Goal: Check status: Check status

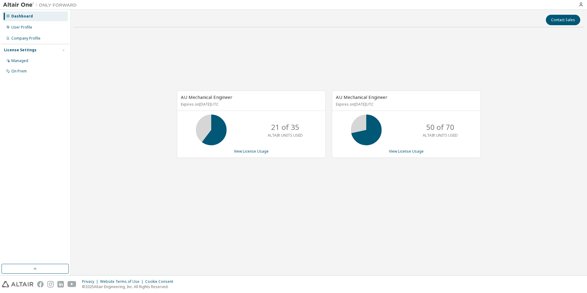
drag, startPoint x: 252, startPoint y: 49, endPoint x: 263, endPoint y: 47, distance: 11.6
click at [254, 51] on div "AU Mechanical Engineer Expires on [DATE] UTC 21 of 35 ALTAIR UNITS USED View Li…" at bounding box center [329, 127] width 510 height 190
